Goal: Transaction & Acquisition: Obtain resource

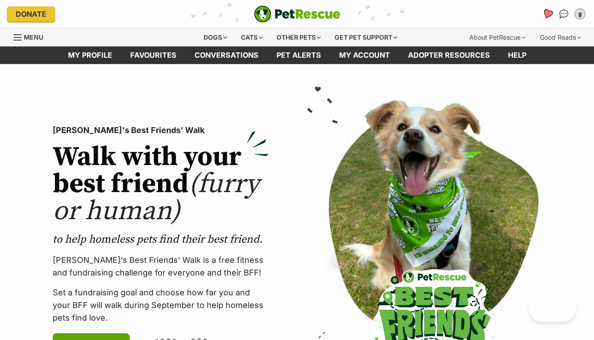
click at [551, 17] on icon "Favourites" at bounding box center [548, 14] width 12 height 12
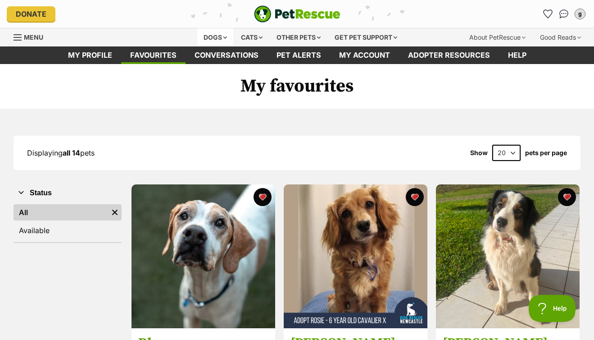
click at [215, 40] on div "Dogs" at bounding box center [215, 37] width 36 height 18
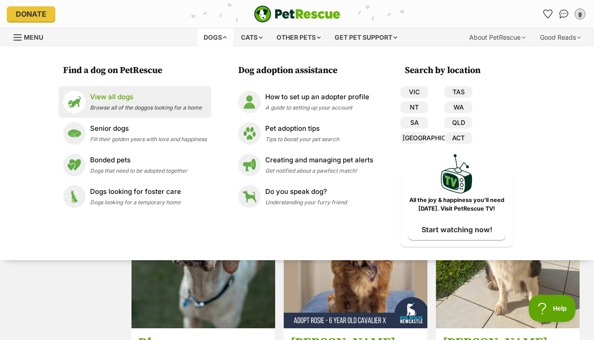
click at [133, 96] on p "View all dogs" at bounding box center [146, 97] width 112 height 10
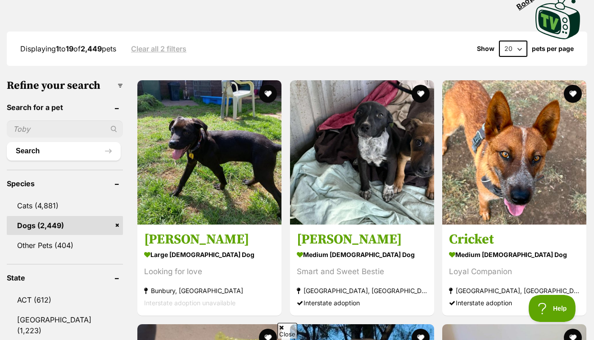
scroll to position [238, 0]
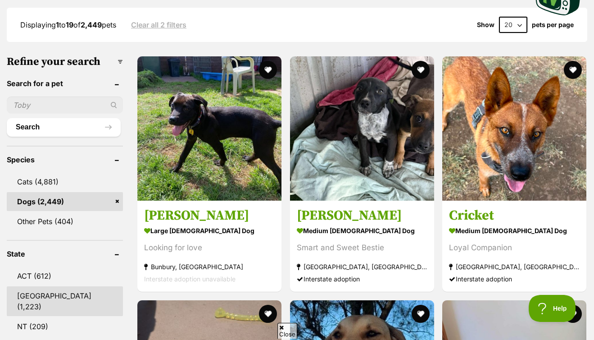
click at [43, 295] on link "NSW (1,223)" at bounding box center [65, 301] width 116 height 30
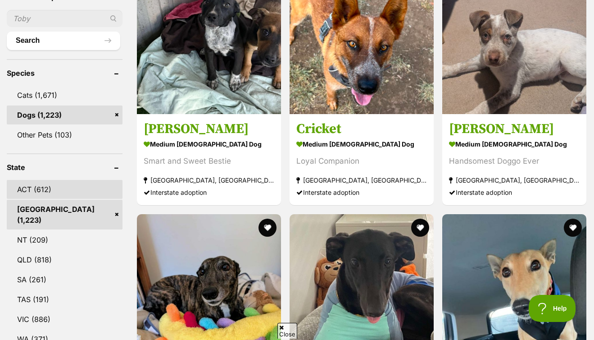
click at [41, 186] on link "ACT (612)" at bounding box center [65, 189] width 116 height 19
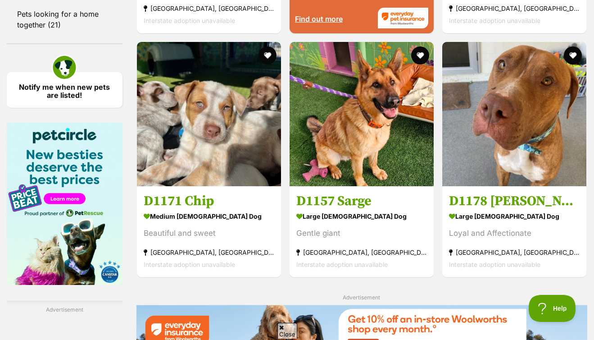
scroll to position [1472, 0]
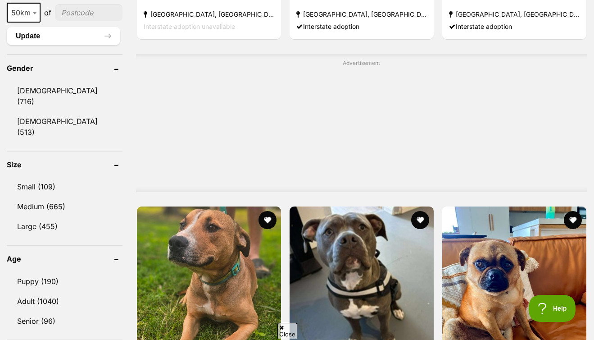
scroll to position [748, 0]
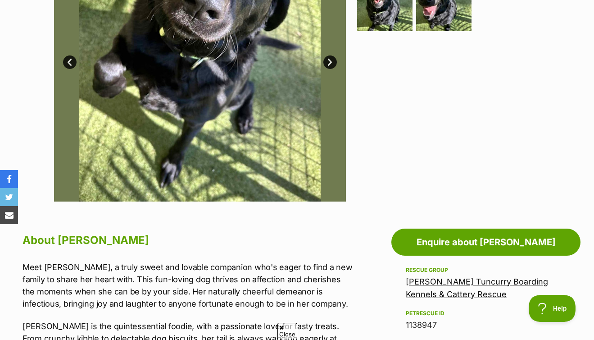
scroll to position [99, 0]
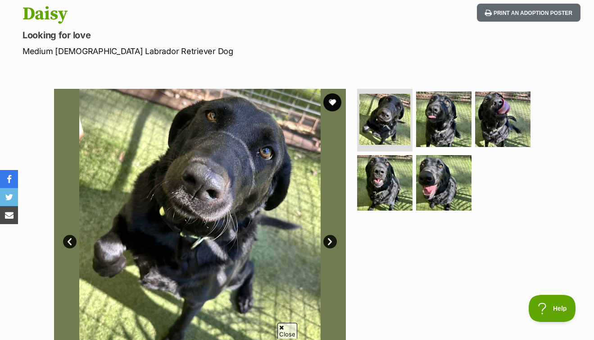
click at [330, 238] on link "Next" at bounding box center [330, 242] width 14 height 14
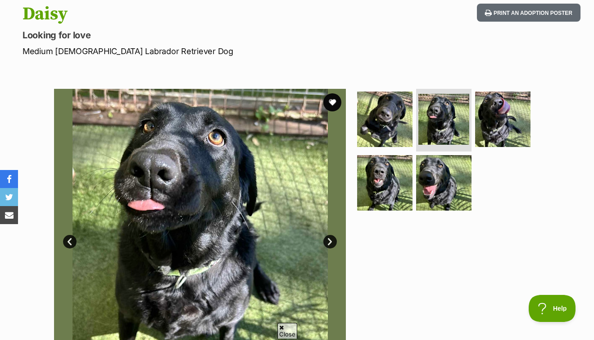
click at [330, 238] on link "Next" at bounding box center [330, 242] width 14 height 14
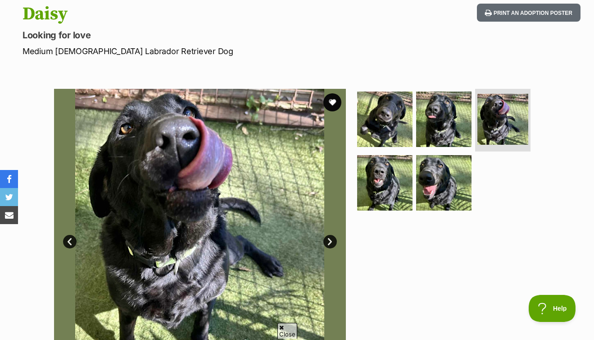
click at [330, 238] on link "Next" at bounding box center [330, 242] width 14 height 14
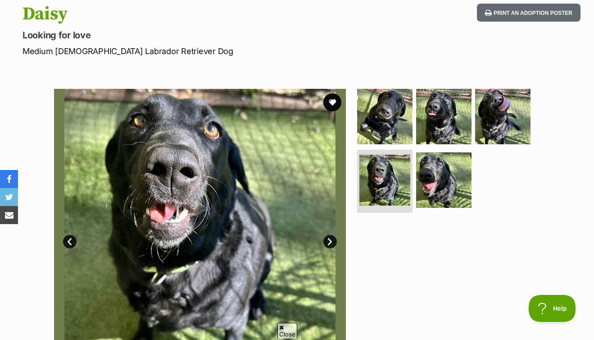
click at [330, 238] on link "Next" at bounding box center [330, 242] width 14 height 14
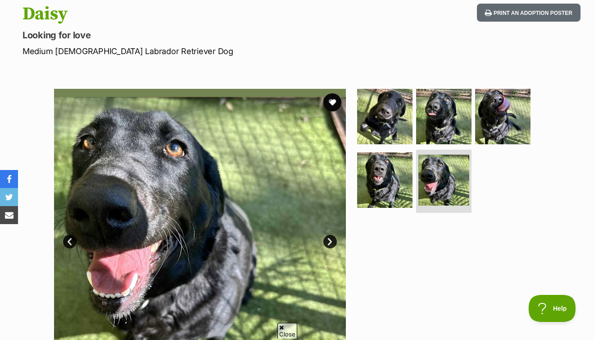
click at [330, 238] on link "Next" at bounding box center [330, 242] width 14 height 14
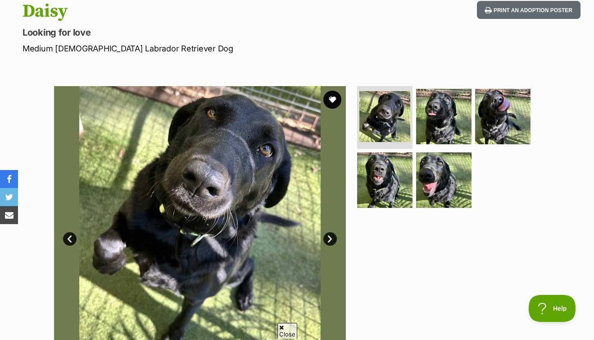
scroll to position [34, 0]
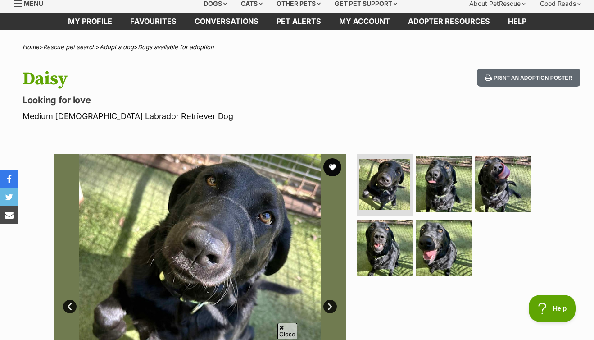
click at [326, 303] on link "Next" at bounding box center [330, 307] width 14 height 14
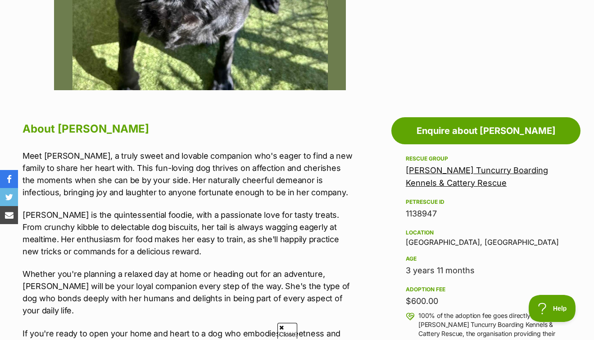
scroll to position [391, 0]
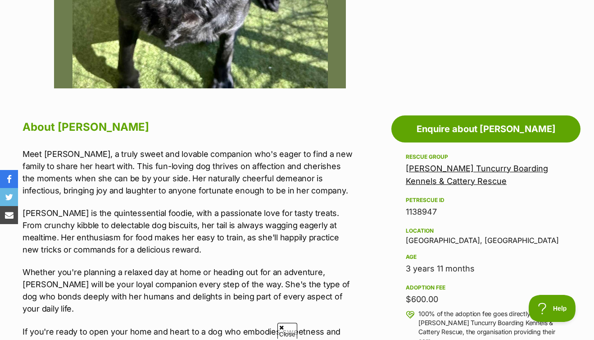
click at [450, 168] on link "[PERSON_NAME] Tuncurry Boarding Kennels & Cattery Rescue" at bounding box center [477, 175] width 142 height 22
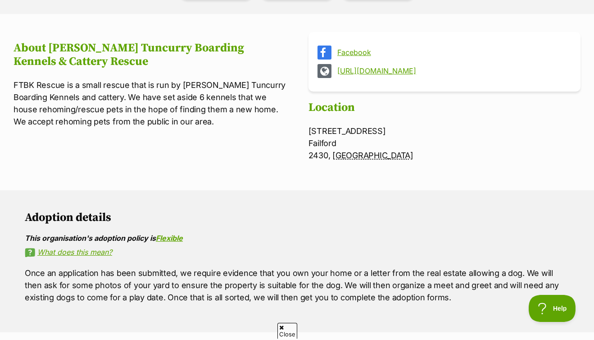
scroll to position [216, 0]
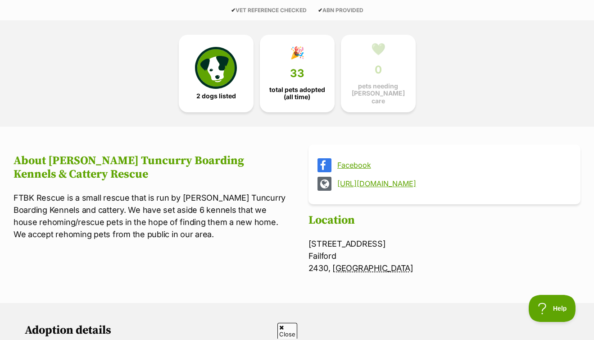
click at [423, 179] on link "https://www.forstertuncurryboardingkennelsandcattery.com/dog-rescue" at bounding box center [452, 183] width 231 height 8
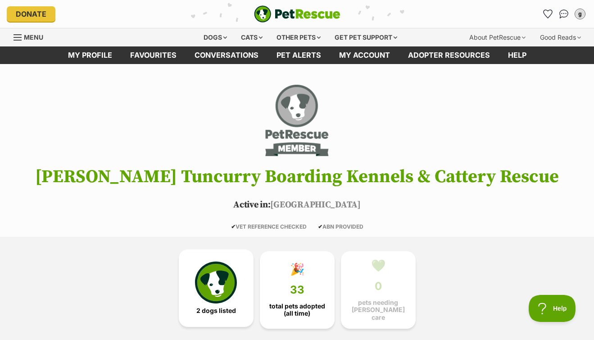
click at [229, 279] on img at bounding box center [215, 281] width 41 height 41
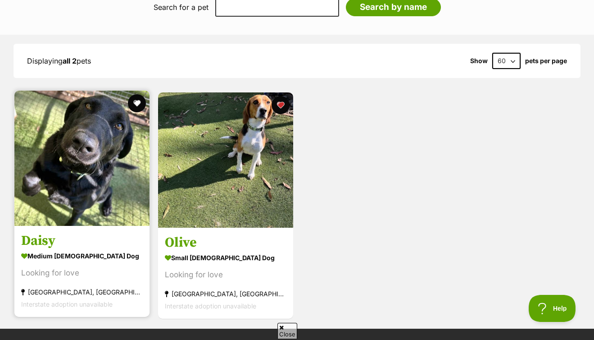
scroll to position [760, 0]
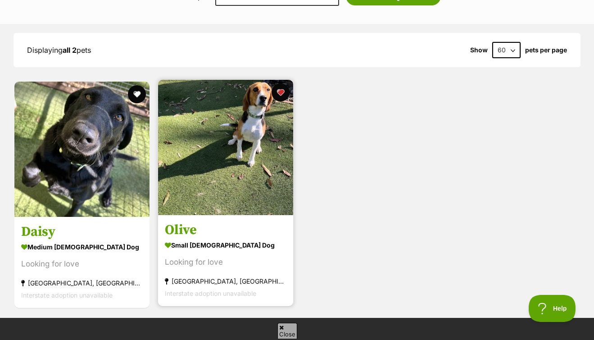
click at [221, 144] on img at bounding box center [225, 147] width 135 height 135
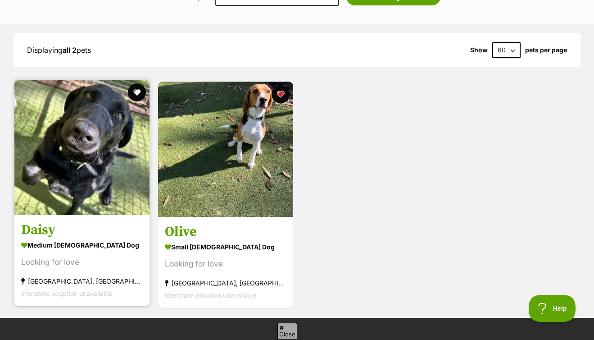
click at [94, 122] on img at bounding box center [81, 147] width 135 height 135
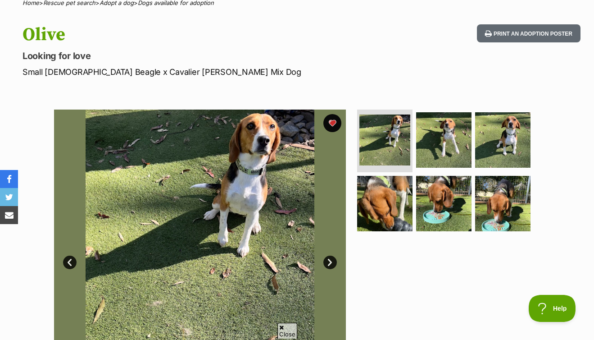
click at [324, 261] on link "Next" at bounding box center [330, 262] width 14 height 14
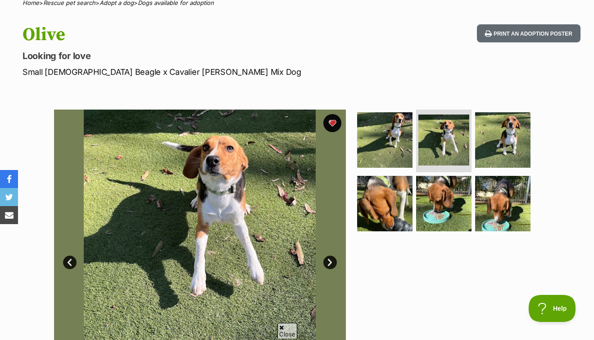
click at [324, 261] on link "Next" at bounding box center [330, 262] width 14 height 14
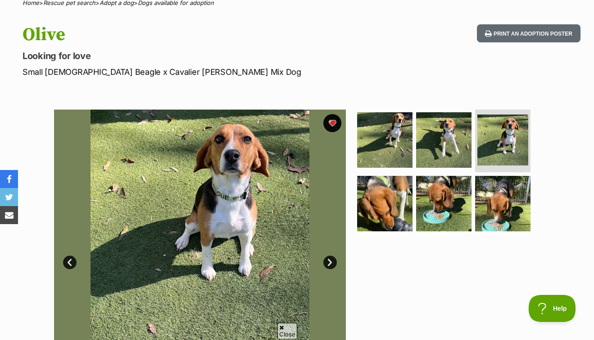
click at [324, 261] on link "Next" at bounding box center [330, 262] width 14 height 14
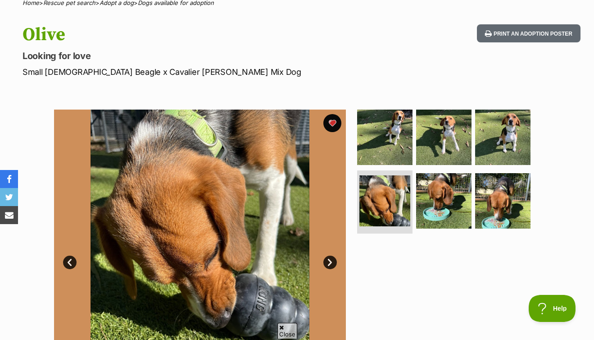
click at [324, 261] on link "Next" at bounding box center [330, 262] width 14 height 14
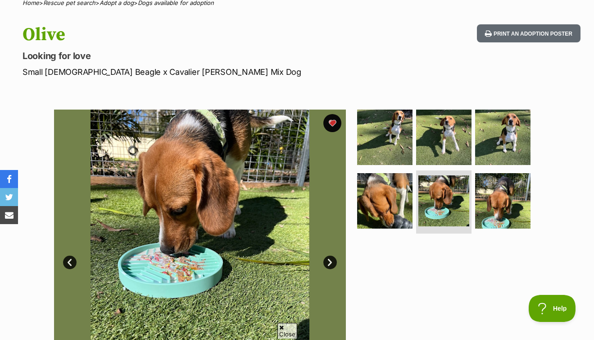
click at [324, 261] on link "Next" at bounding box center [330, 262] width 14 height 14
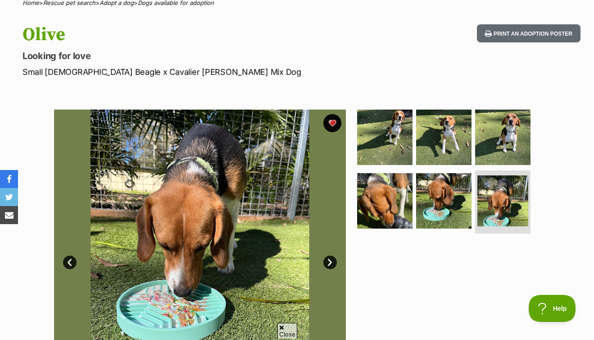
click at [324, 261] on link "Next" at bounding box center [330, 262] width 14 height 14
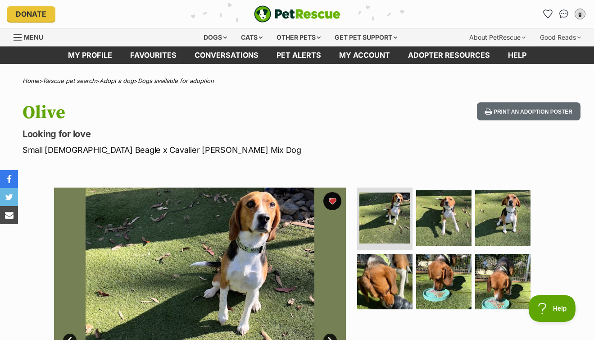
click at [331, 335] on link "Next" at bounding box center [330, 340] width 14 height 14
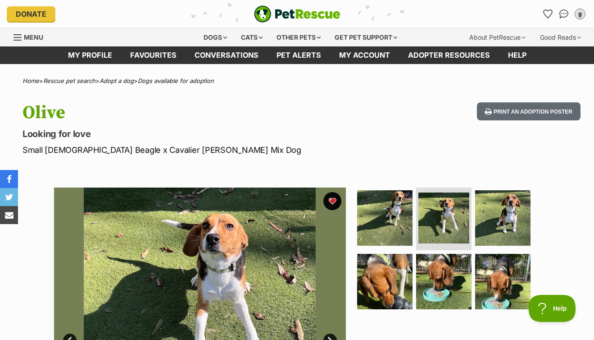
click at [331, 335] on link "Next" at bounding box center [330, 340] width 14 height 14
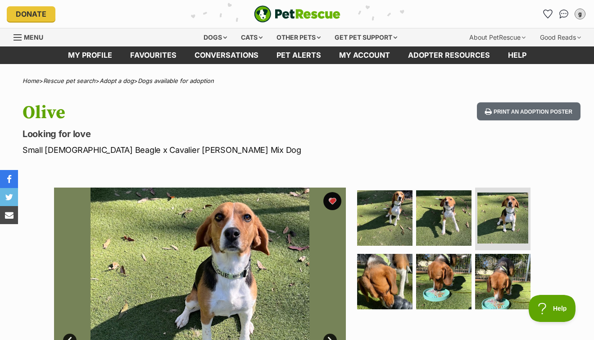
click at [331, 335] on link "Next" at bounding box center [330, 340] width 14 height 14
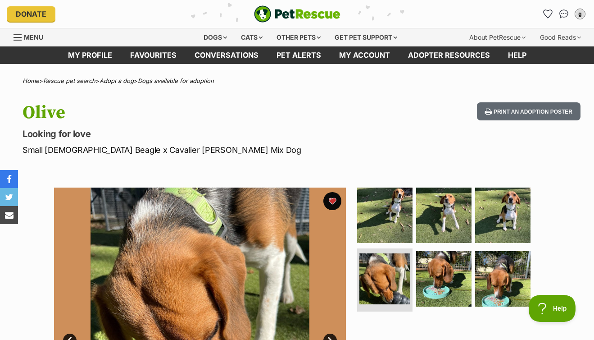
click at [331, 335] on link "Next" at bounding box center [330, 340] width 14 height 14
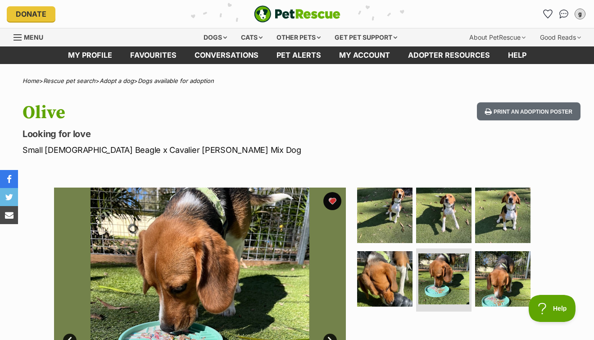
click at [331, 335] on link "Next" at bounding box center [330, 340] width 14 height 14
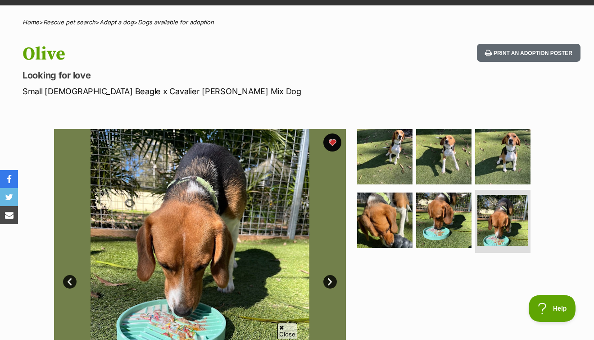
scroll to position [79, 0]
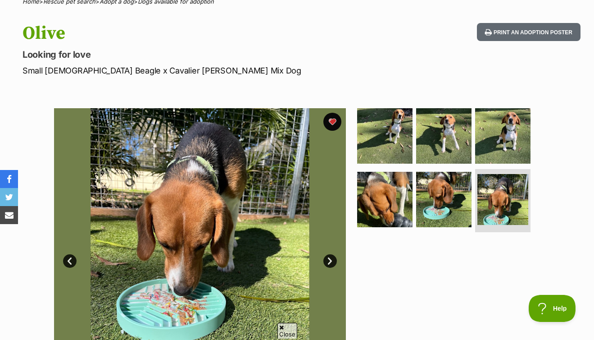
click at [334, 259] on link "Next" at bounding box center [330, 261] width 14 height 14
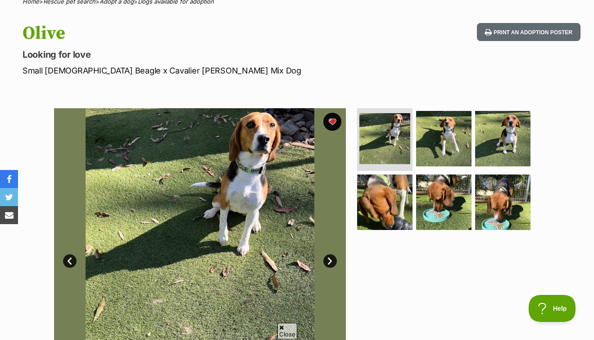
click at [334, 259] on link "Next" at bounding box center [330, 261] width 14 height 14
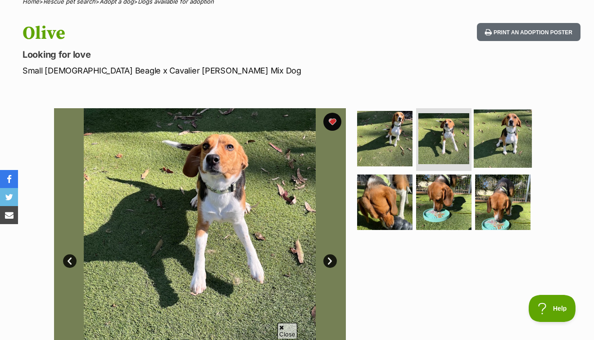
click at [509, 143] on img at bounding box center [503, 138] width 58 height 58
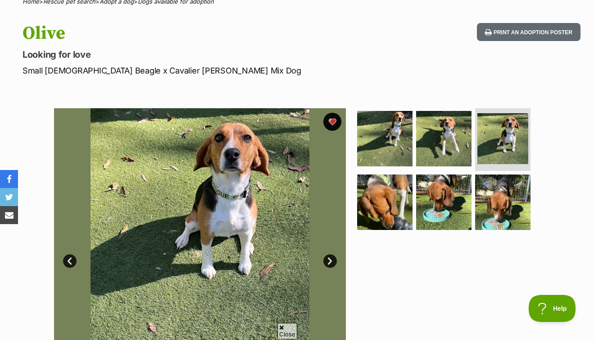
click at [329, 256] on link "Next" at bounding box center [330, 261] width 14 height 14
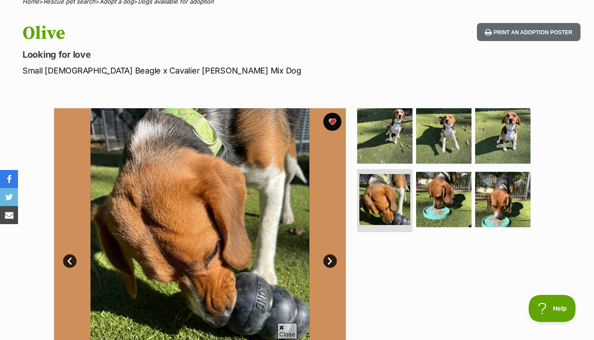
click at [329, 256] on link "Next" at bounding box center [330, 261] width 14 height 14
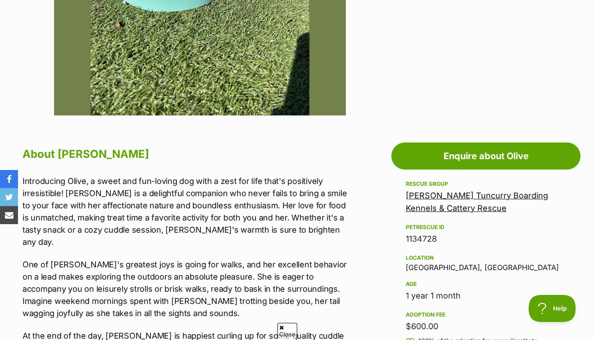
scroll to position [310, 0]
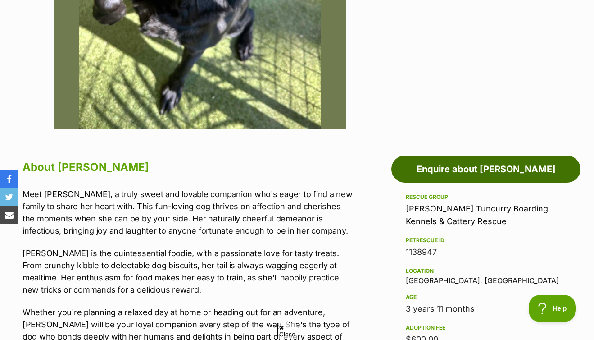
click at [456, 168] on link "Enquire about [PERSON_NAME]" at bounding box center [485, 168] width 189 height 27
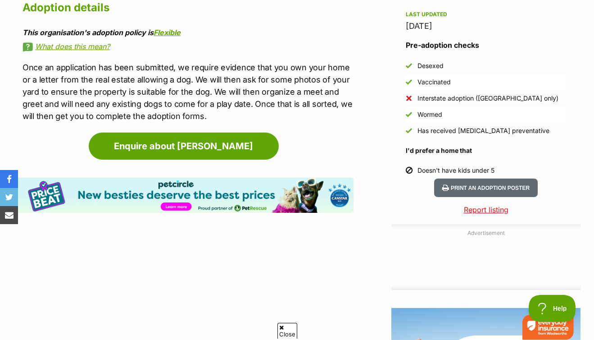
scroll to position [881, 0]
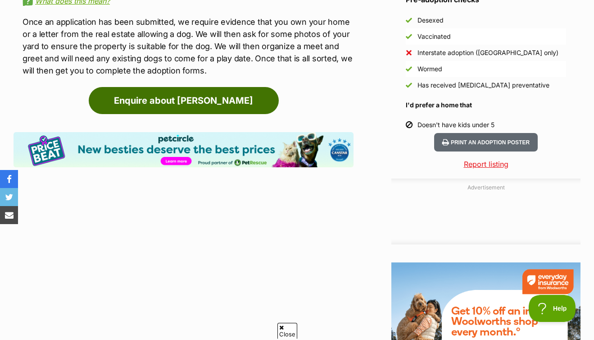
click at [180, 87] on link "Enquire about [PERSON_NAME]" at bounding box center [184, 100] width 190 height 27
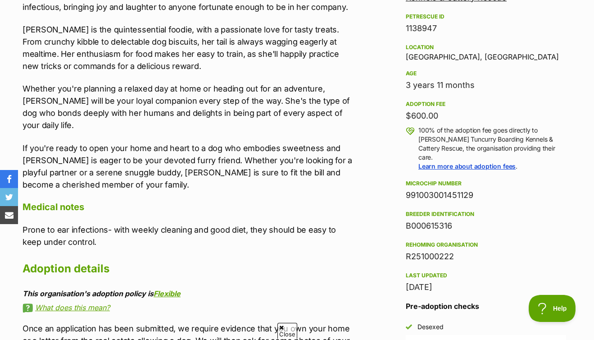
scroll to position [383, 0]
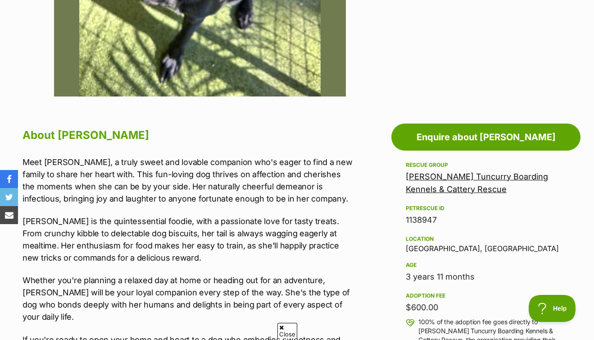
click at [430, 178] on link "[PERSON_NAME] Tuncurry Boarding Kennels & Cattery Rescue" at bounding box center [477, 183] width 142 height 22
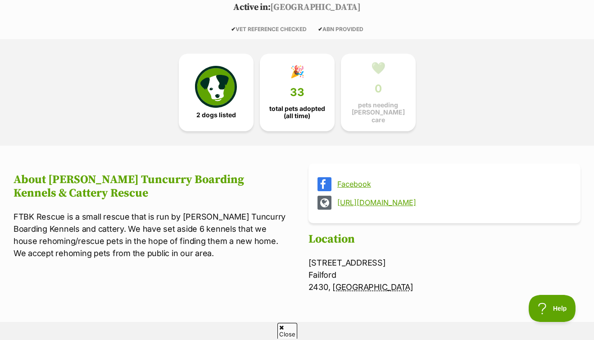
scroll to position [301, 0]
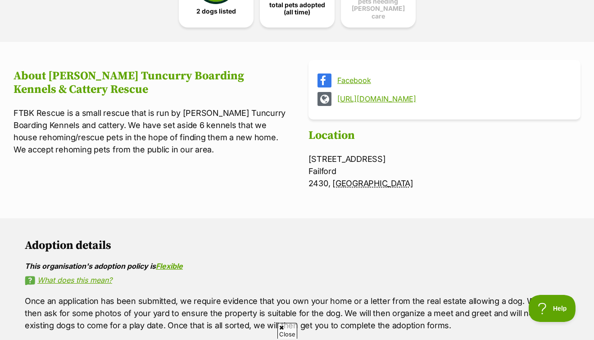
click at [367, 95] on link "[URL][DOMAIN_NAME]" at bounding box center [452, 99] width 231 height 8
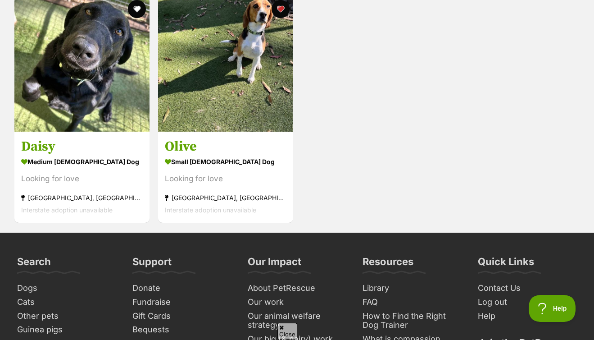
scroll to position [681, 0]
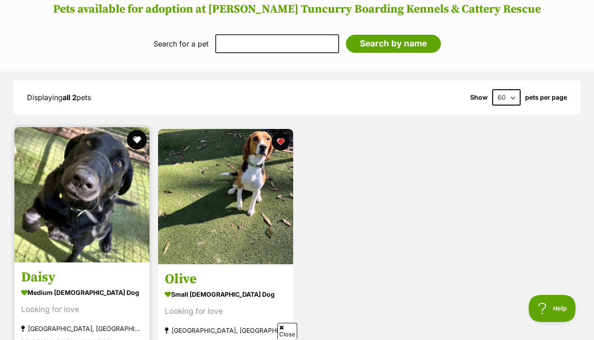
click at [137, 137] on button "favourite" at bounding box center [137, 140] width 20 height 20
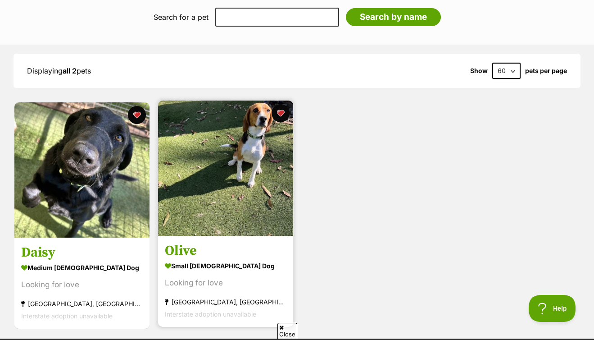
scroll to position [754, 0]
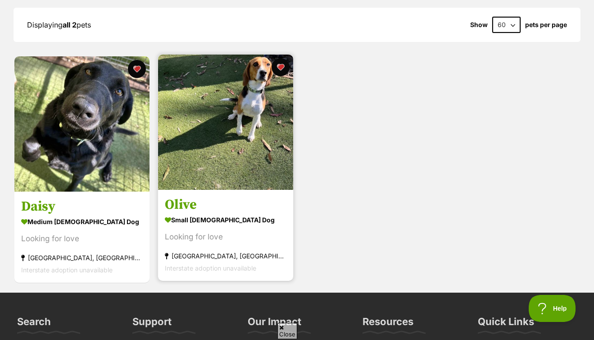
click at [222, 140] on img at bounding box center [225, 122] width 135 height 135
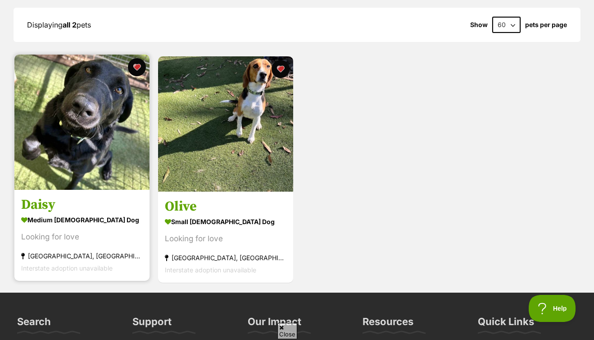
click at [64, 136] on img at bounding box center [81, 122] width 135 height 135
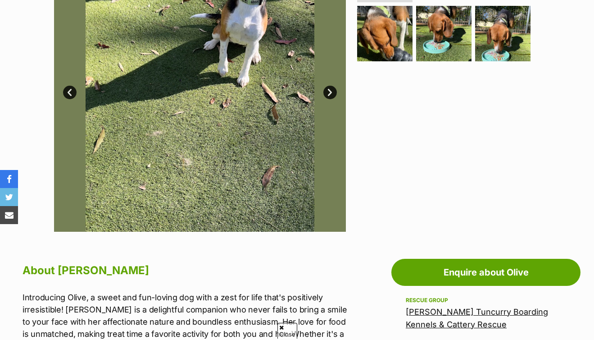
scroll to position [248, 0]
click at [330, 93] on link "Next" at bounding box center [330, 93] width 14 height 14
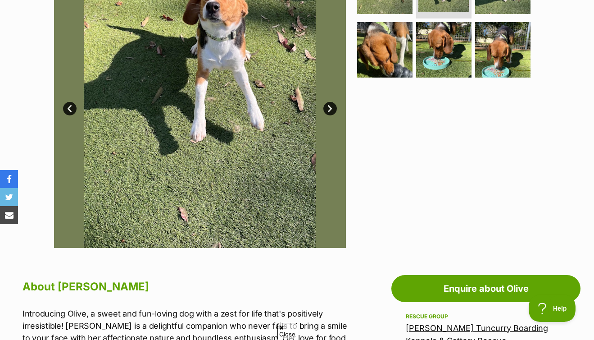
scroll to position [64, 0]
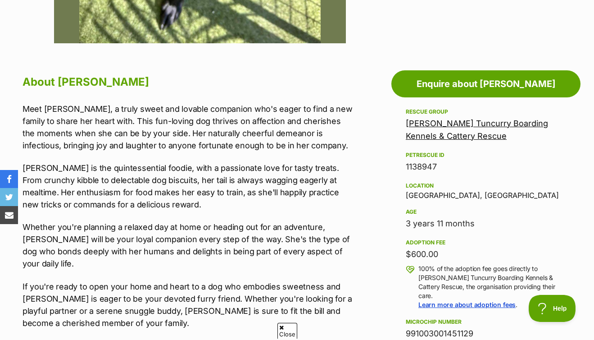
scroll to position [434, 0]
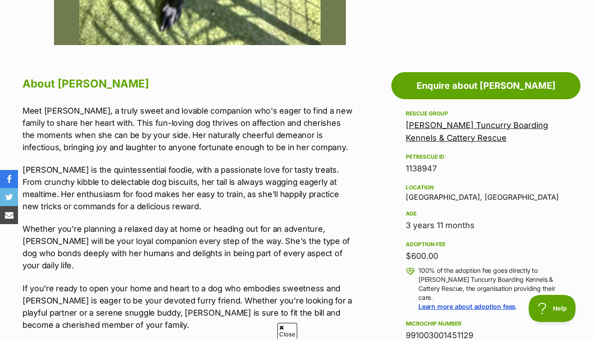
click at [449, 131] on div "[PERSON_NAME] Tuncurry Boarding Kennels & Cattery Rescue" at bounding box center [486, 131] width 160 height 25
click at [450, 126] on link "[PERSON_NAME] Tuncurry Boarding Kennels & Cattery Rescue" at bounding box center [477, 131] width 142 height 22
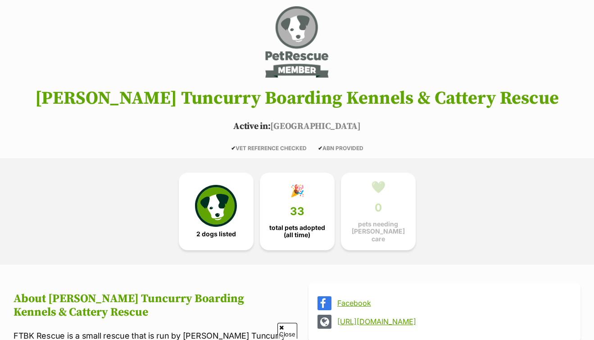
scroll to position [259, 0]
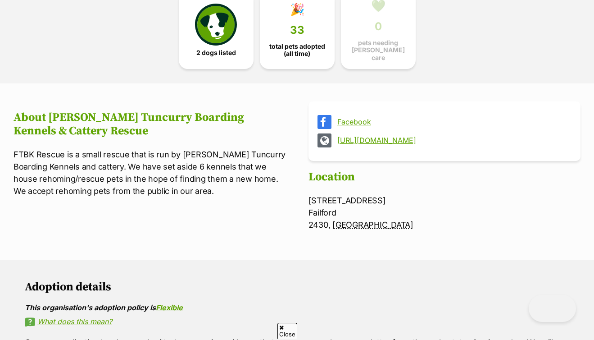
click at [349, 118] on link "Facebook" at bounding box center [452, 122] width 231 height 8
